Goal: Check status: Check status

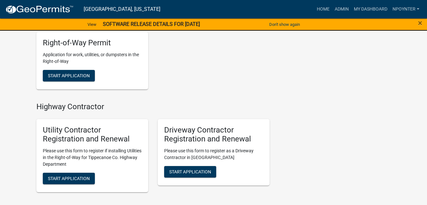
scroll to position [638, 0]
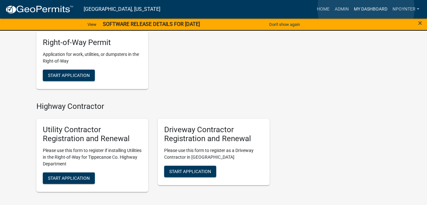
click at [366, 9] on link "My Dashboard" at bounding box center [370, 9] width 39 height 12
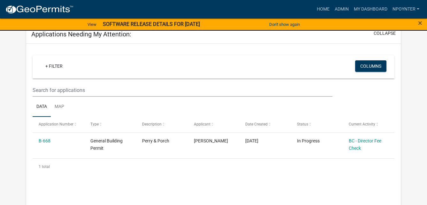
scroll to position [119, 0]
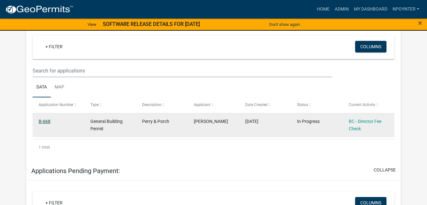
click at [42, 121] on link "B-668" at bounding box center [45, 121] width 12 height 5
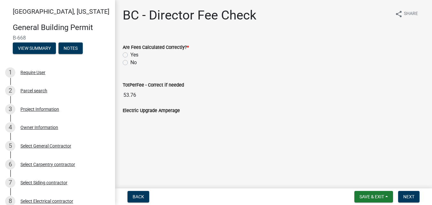
click at [128, 54] on div "Yes" at bounding box center [273, 55] width 301 height 8
click at [130, 55] on label "Yes" at bounding box center [134, 55] width 8 height 8
click at [130, 55] on input "Yes" at bounding box center [132, 53] width 4 height 4
radio input "true"
click at [412, 198] on span "Next" at bounding box center [408, 196] width 11 height 5
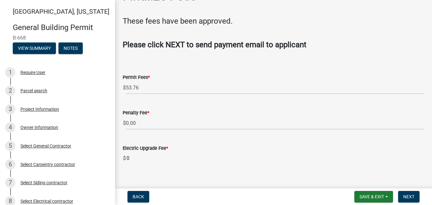
scroll to position [29, 0]
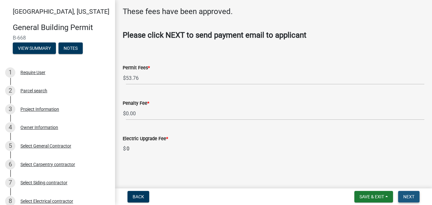
click at [411, 195] on span "Next" at bounding box center [408, 196] width 11 height 5
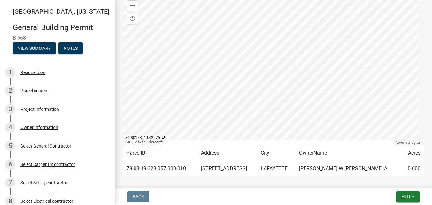
scroll to position [220, 0]
